Goal: Check status

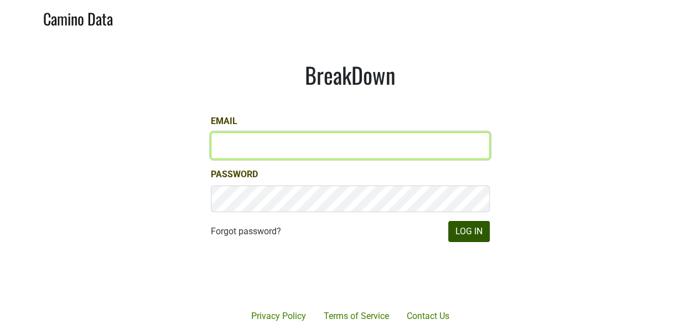
type input "james@jonata.com"
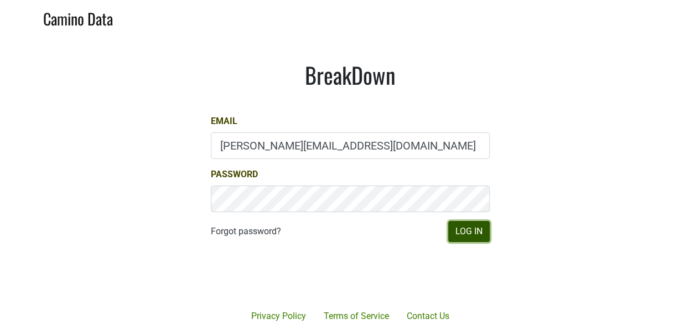
click at [468, 230] on button "Log In" at bounding box center [470, 231] width 42 height 21
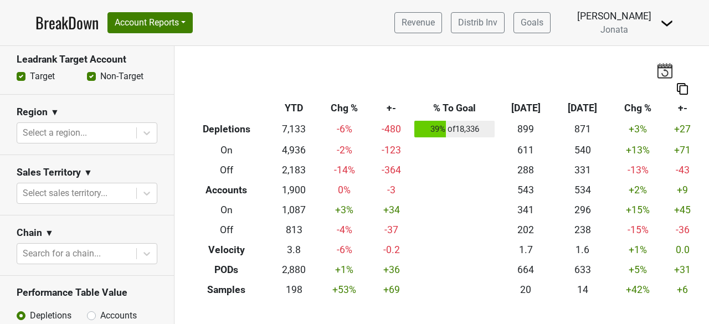
scroll to position [470, 0]
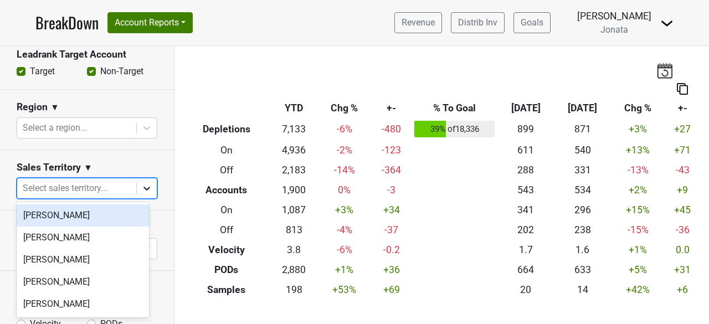
click at [141, 190] on icon at bounding box center [146, 188] width 11 height 11
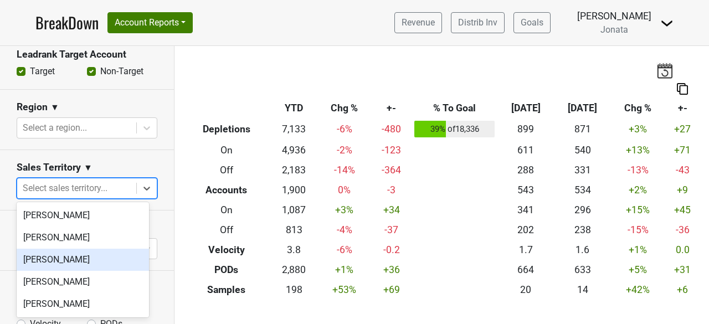
click at [48, 259] on div "[PERSON_NAME]" at bounding box center [83, 260] width 132 height 22
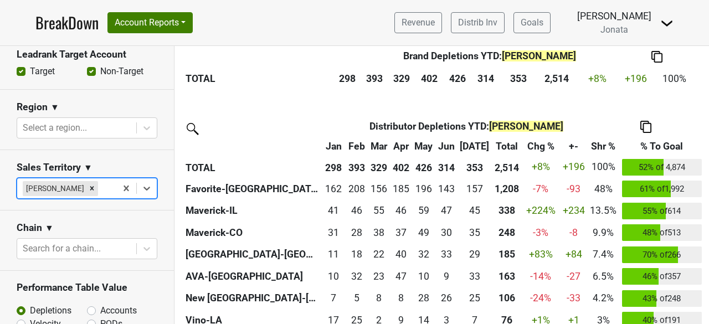
scroll to position [389, 0]
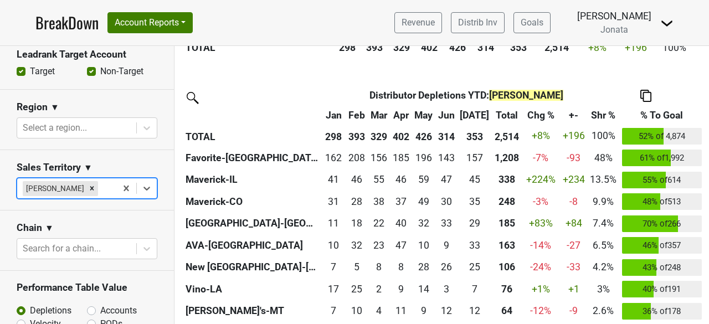
click at [646, 112] on th "% To Goal" at bounding box center [661, 115] width 85 height 20
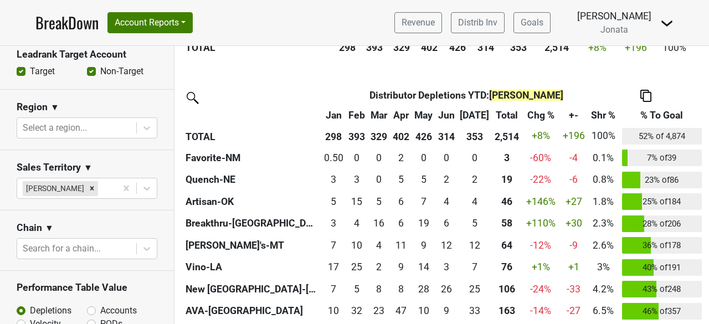
click at [646, 112] on th "% To Goal" at bounding box center [661, 115] width 85 height 20
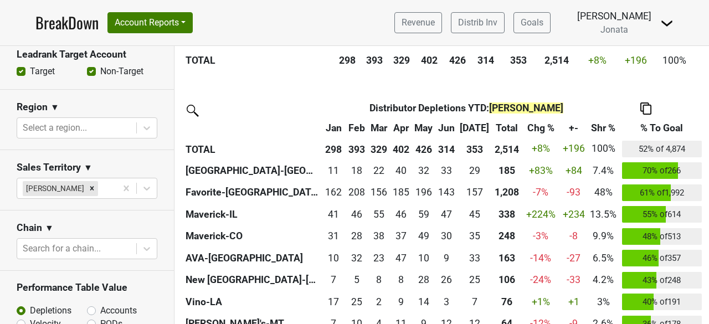
scroll to position [0, 0]
